Goal: Task Accomplishment & Management: Manage account settings

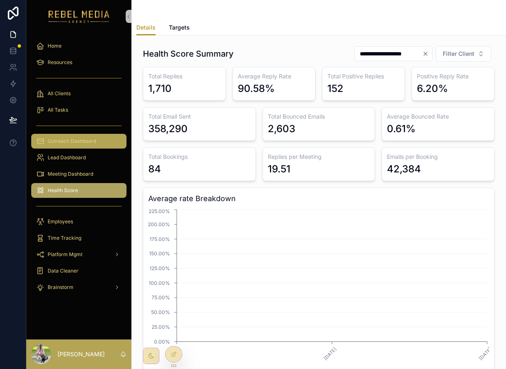
click at [98, 135] on div "Outreach Dashboard" at bounding box center [78, 141] width 85 height 13
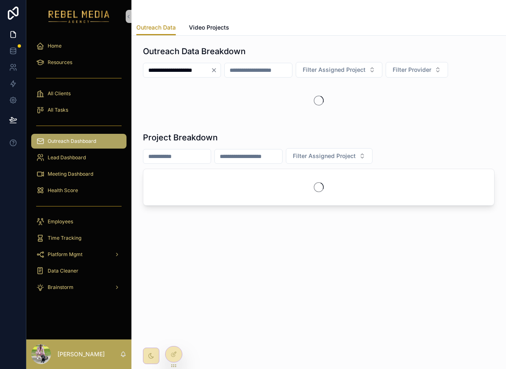
click at [217, 71] on icon "Clear" at bounding box center [214, 70] width 7 height 7
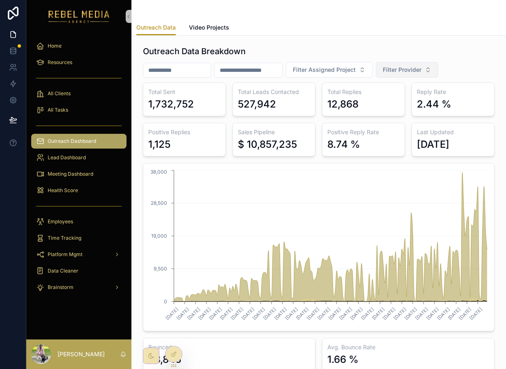
click at [421, 69] on span "Filter Provider" at bounding box center [402, 70] width 39 height 8
click at [409, 118] on div "EmailBison" at bounding box center [420, 116] width 99 height 13
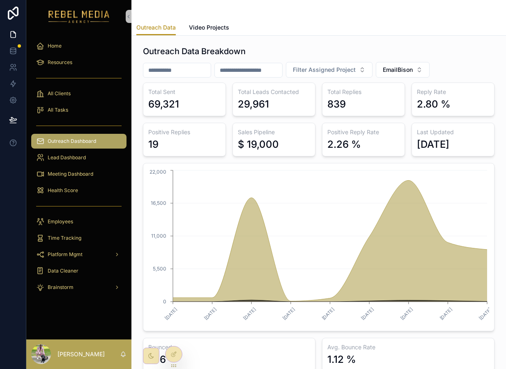
scroll to position [0, 0]
click at [412, 70] on span "EmailBison" at bounding box center [398, 69] width 30 height 8
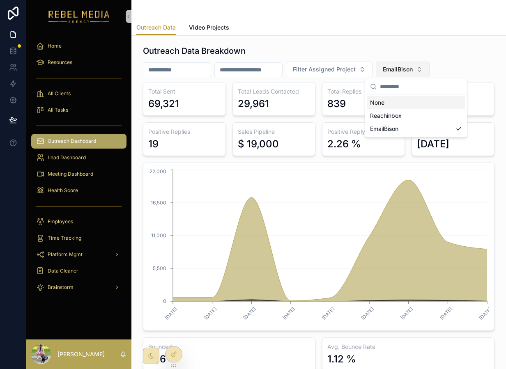
click at [412, 73] on span "EmailBison" at bounding box center [398, 69] width 30 height 8
click at [404, 120] on div "Reachinbox" at bounding box center [416, 115] width 99 height 13
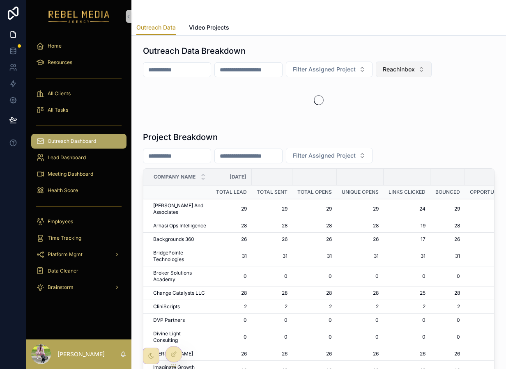
click at [426, 64] on button "Reachinbox" at bounding box center [404, 70] width 56 height 16
click at [415, 66] on span "Reachinbox" at bounding box center [399, 69] width 32 height 8
click at [422, 73] on button "Reachinbox" at bounding box center [404, 70] width 56 height 16
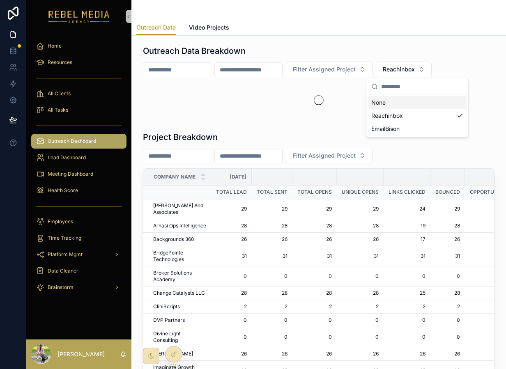
click at [208, 70] on input "scrollable content" at bounding box center [176, 69] width 67 height 11
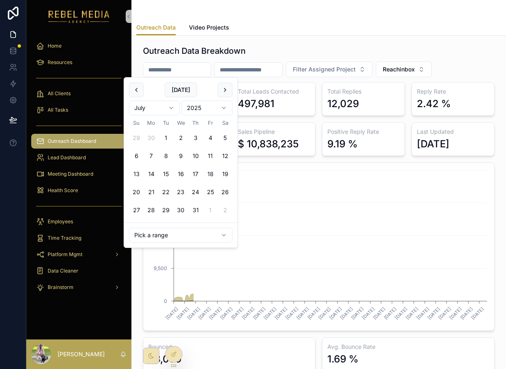
click at [265, 70] on input "scrollable content" at bounding box center [248, 69] width 67 height 11
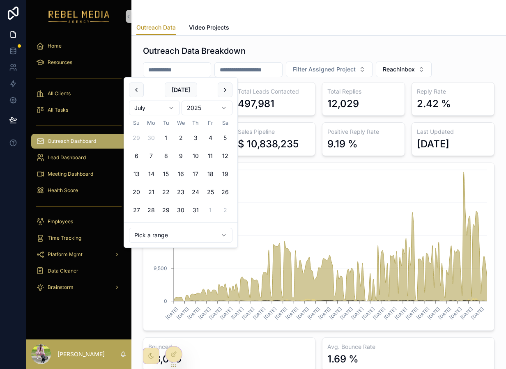
click at [191, 71] on input "scrollable content" at bounding box center [176, 69] width 67 height 11
click at [234, 71] on input "scrollable content" at bounding box center [248, 69] width 67 height 11
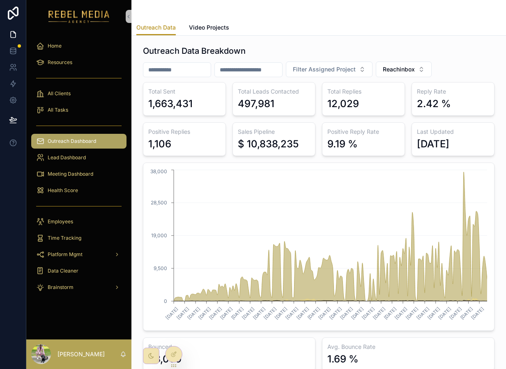
click at [257, 70] on input "scrollable content" at bounding box center [248, 69] width 67 height 11
click at [199, 71] on input "scrollable content" at bounding box center [176, 69] width 67 height 11
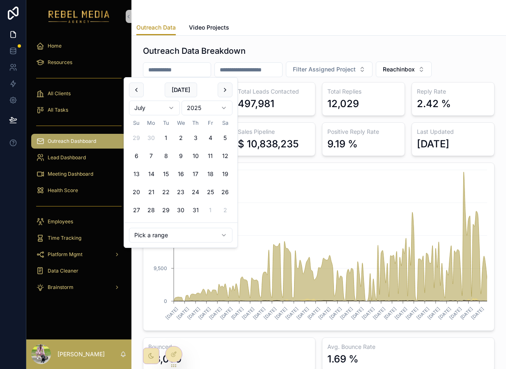
click at [194, 232] on html "Home Resources All Clients All Tasks Outreach Dashboard Lead Dashboard Meeting …" at bounding box center [253, 184] width 506 height 369
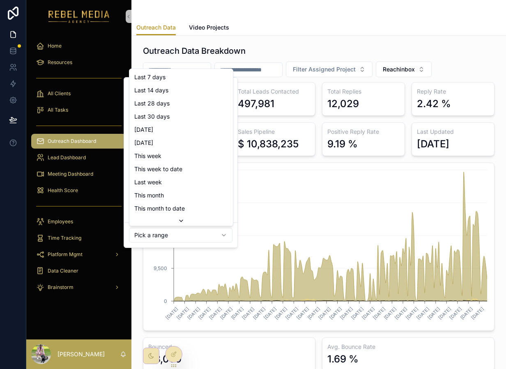
click at [341, 214] on html "Home Resources All Clients All Tasks Outreach Dashboard Lead Dashboard Meeting …" at bounding box center [253, 184] width 506 height 369
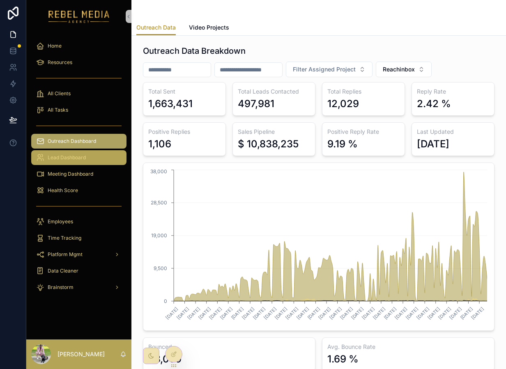
click at [99, 158] on div "Lead Dashboard" at bounding box center [78, 157] width 85 height 13
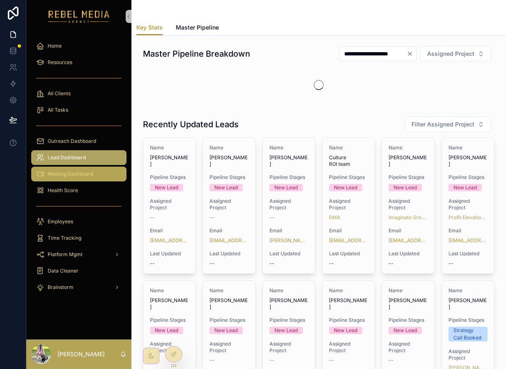
click at [93, 167] on div "Meeting Dashboard" at bounding box center [78, 173] width 85 height 13
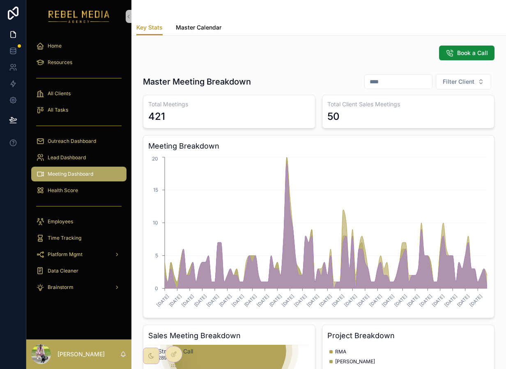
click at [190, 22] on link "Master Calendar" at bounding box center [199, 28] width 46 height 16
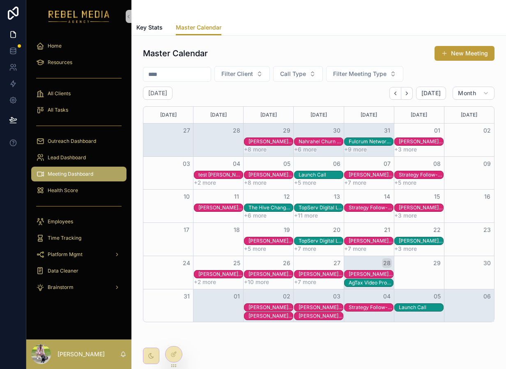
click at [463, 58] on button "New Meeting" at bounding box center [464, 53] width 60 height 15
click at [389, 262] on button "28" at bounding box center [387, 263] width 10 height 10
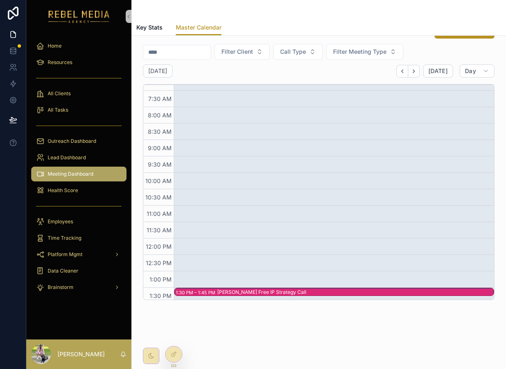
scroll to position [27, 0]
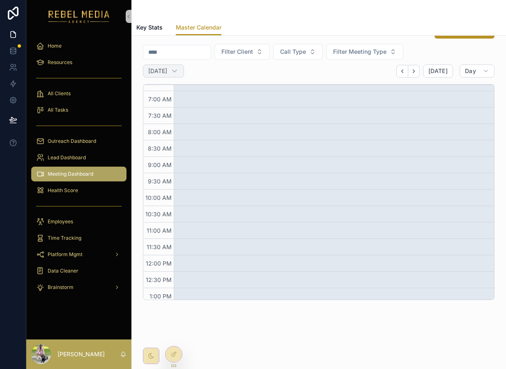
click at [167, 73] on h2 "[DATE]" at bounding box center [157, 71] width 19 height 8
select select "****"
select select "*"
click at [206, 73] on div "[DATE] [DATE] Day" at bounding box center [318, 70] width 351 height 13
click at [367, 64] on div "[DATE] [DATE] Day" at bounding box center [318, 70] width 351 height 13
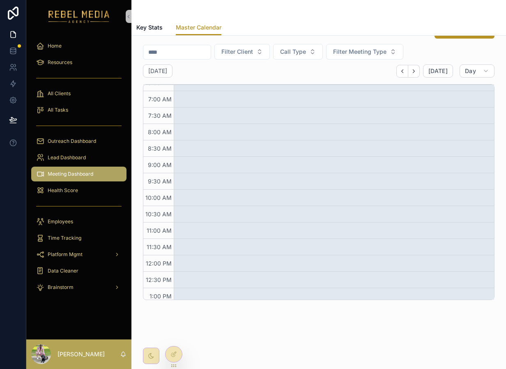
click at [363, 37] on div "Master Calendar New Meeting" at bounding box center [318, 31] width 351 height 16
click at [359, 53] on span "Filter Meeting Type" at bounding box center [359, 52] width 53 height 8
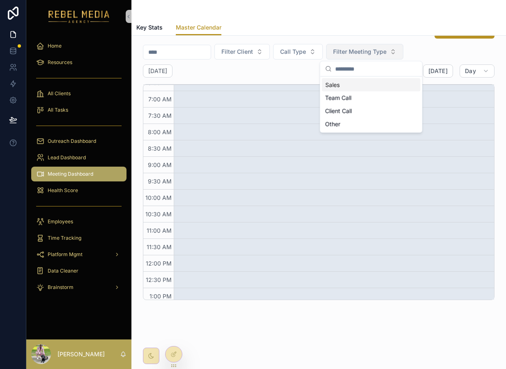
click at [392, 57] on button "Filter Meeting Type" at bounding box center [364, 52] width 77 height 16
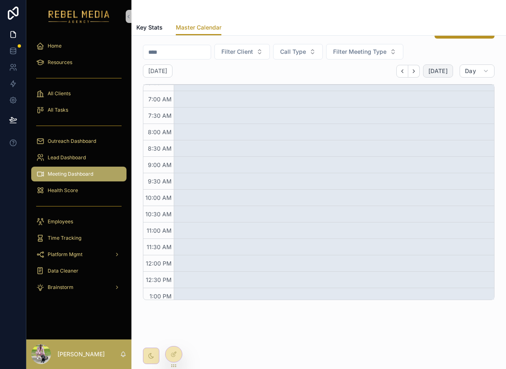
click at [442, 66] on button "[DATE]" at bounding box center [438, 70] width 30 height 13
click at [306, 54] on span "Call Type" at bounding box center [293, 52] width 26 height 8
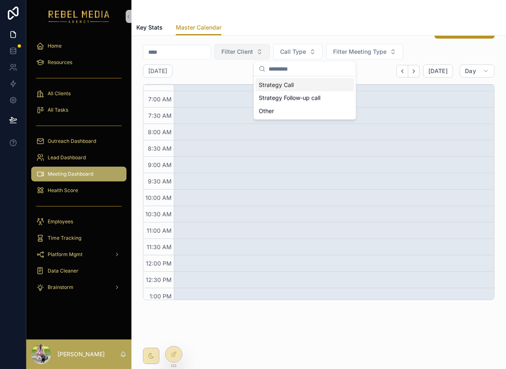
click at [253, 48] on span "Filter Client" at bounding box center [237, 52] width 32 height 8
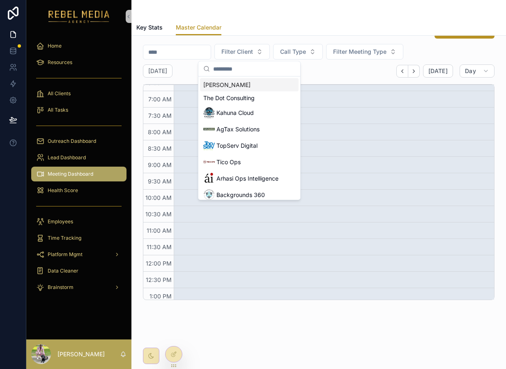
click at [199, 49] on input "scrollable content" at bounding box center [176, 51] width 67 height 11
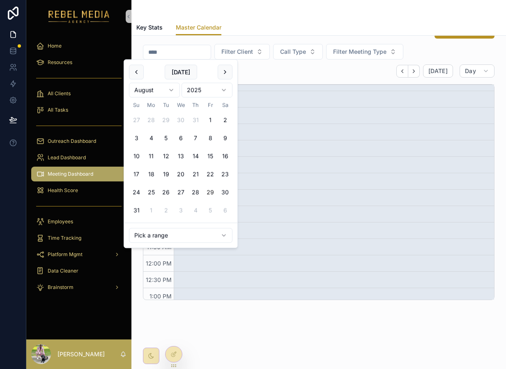
click at [227, 37] on div "Master Calendar New Meeting" at bounding box center [318, 31] width 351 height 16
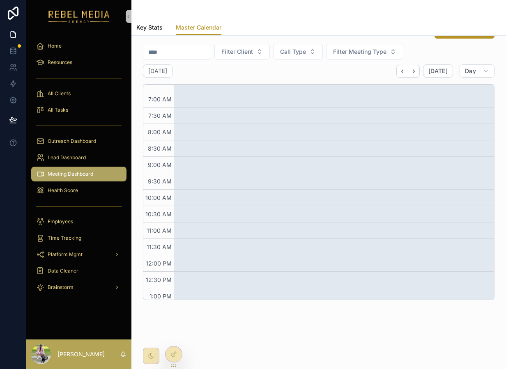
click at [158, 31] on span "Key Stats" at bounding box center [149, 27] width 26 height 8
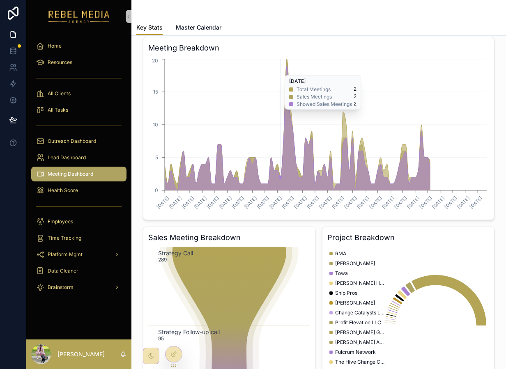
scroll to position [132, 0]
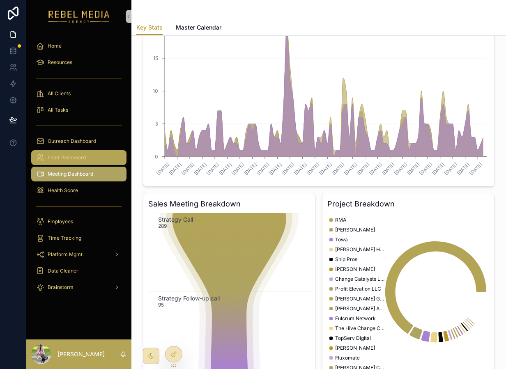
click at [75, 155] on span "Lead Dashboard" at bounding box center [67, 157] width 38 height 7
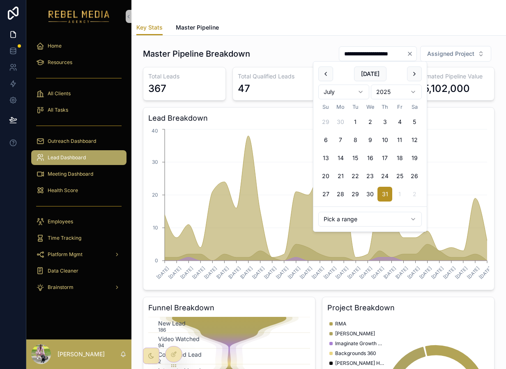
click at [405, 53] on input "**********" at bounding box center [372, 53] width 67 height 11
click at [412, 54] on icon "Clear" at bounding box center [409, 53] width 7 height 7
